Goal: Transaction & Acquisition: Purchase product/service

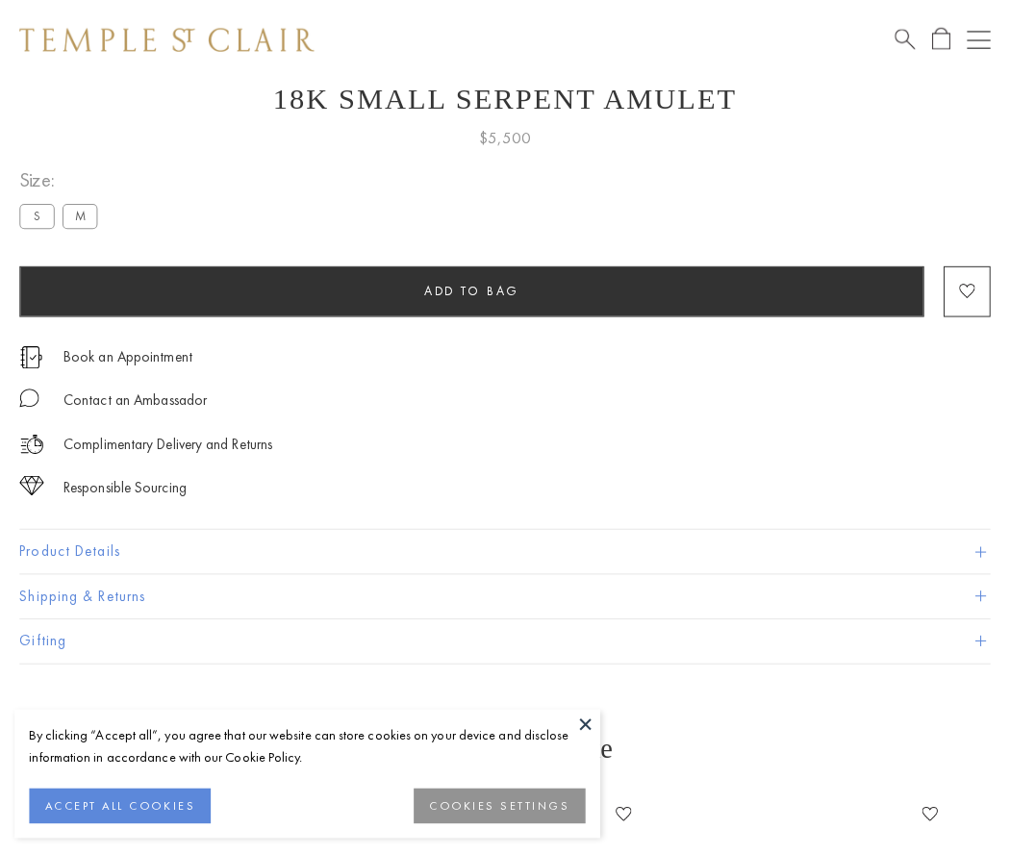
scroll to position [75, 0]
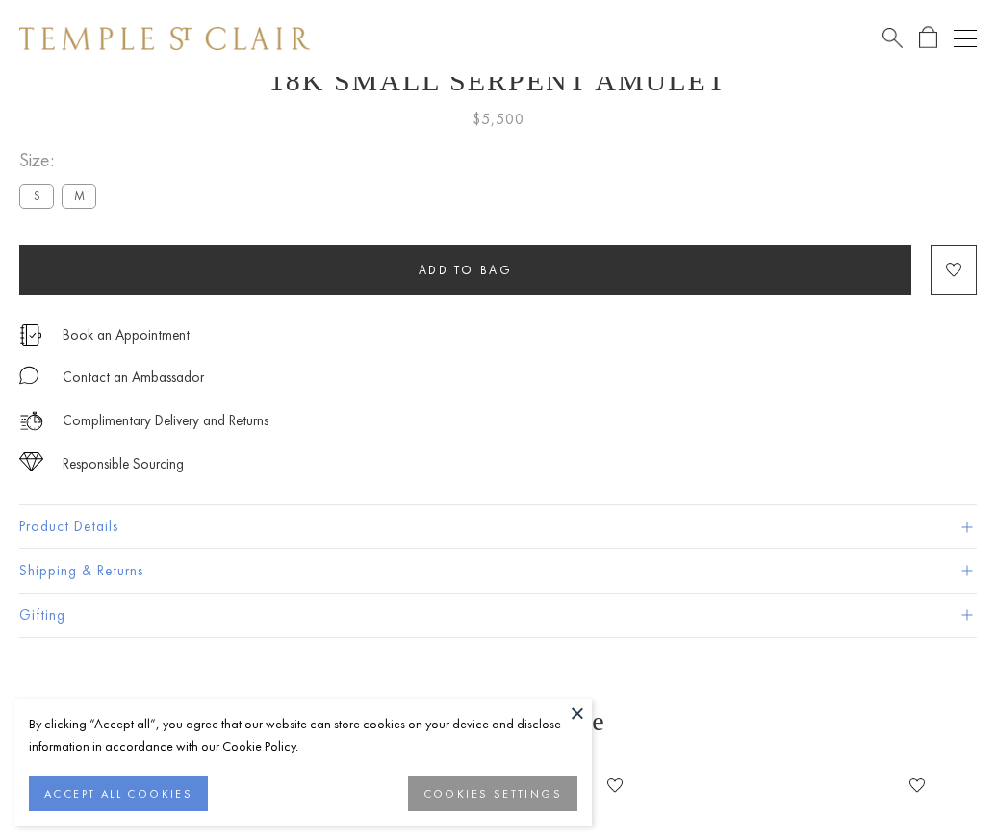
click at [465, 269] on span "Add to bag" at bounding box center [465, 270] width 94 height 16
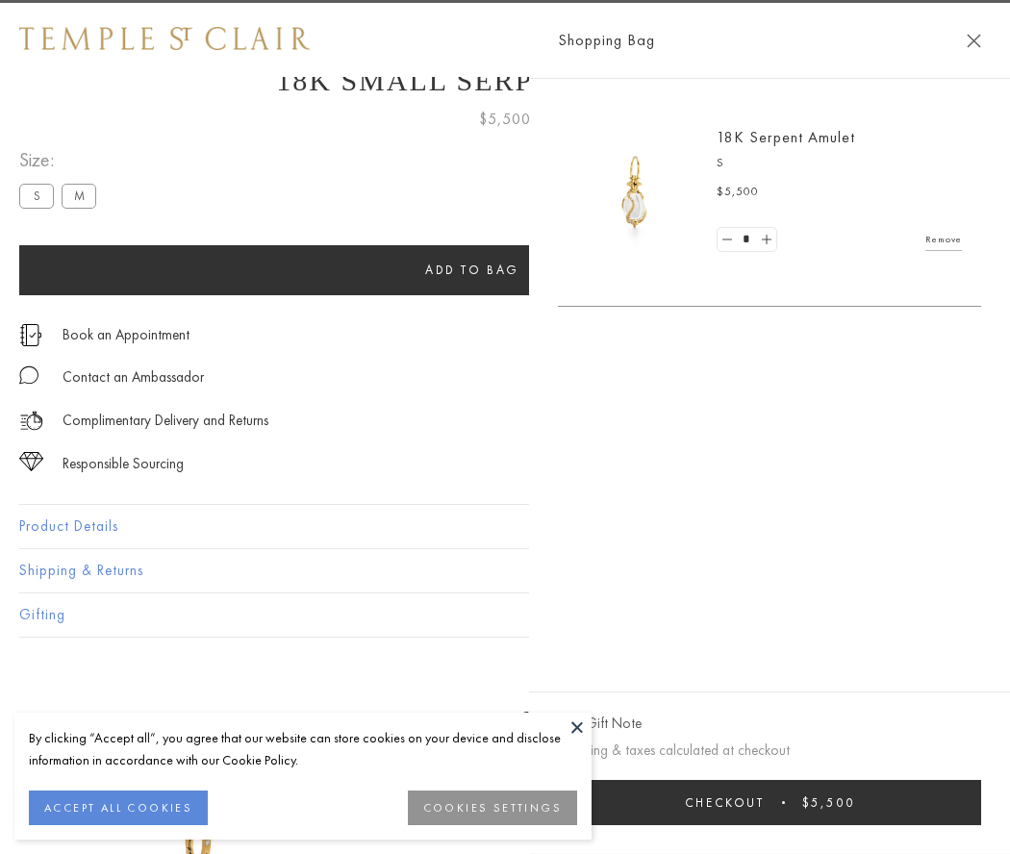
click at [774, 802] on button "Checkout $5,500" at bounding box center [769, 802] width 423 height 45
